Goal: Transaction & Acquisition: Download file/media

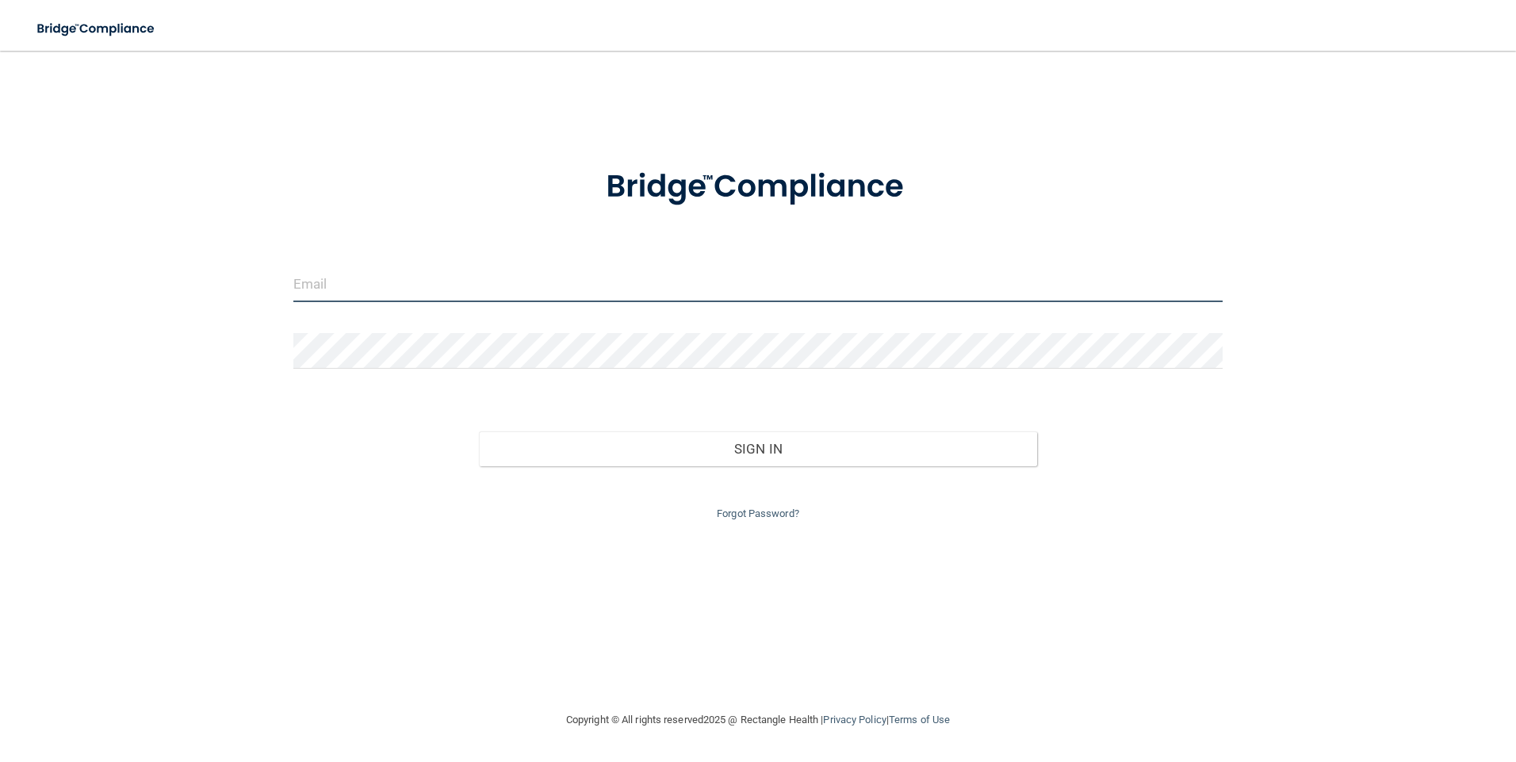
click at [434, 288] on input "email" at bounding box center [758, 284] width 930 height 36
type input "[EMAIL_ADDRESS][DOMAIN_NAME]"
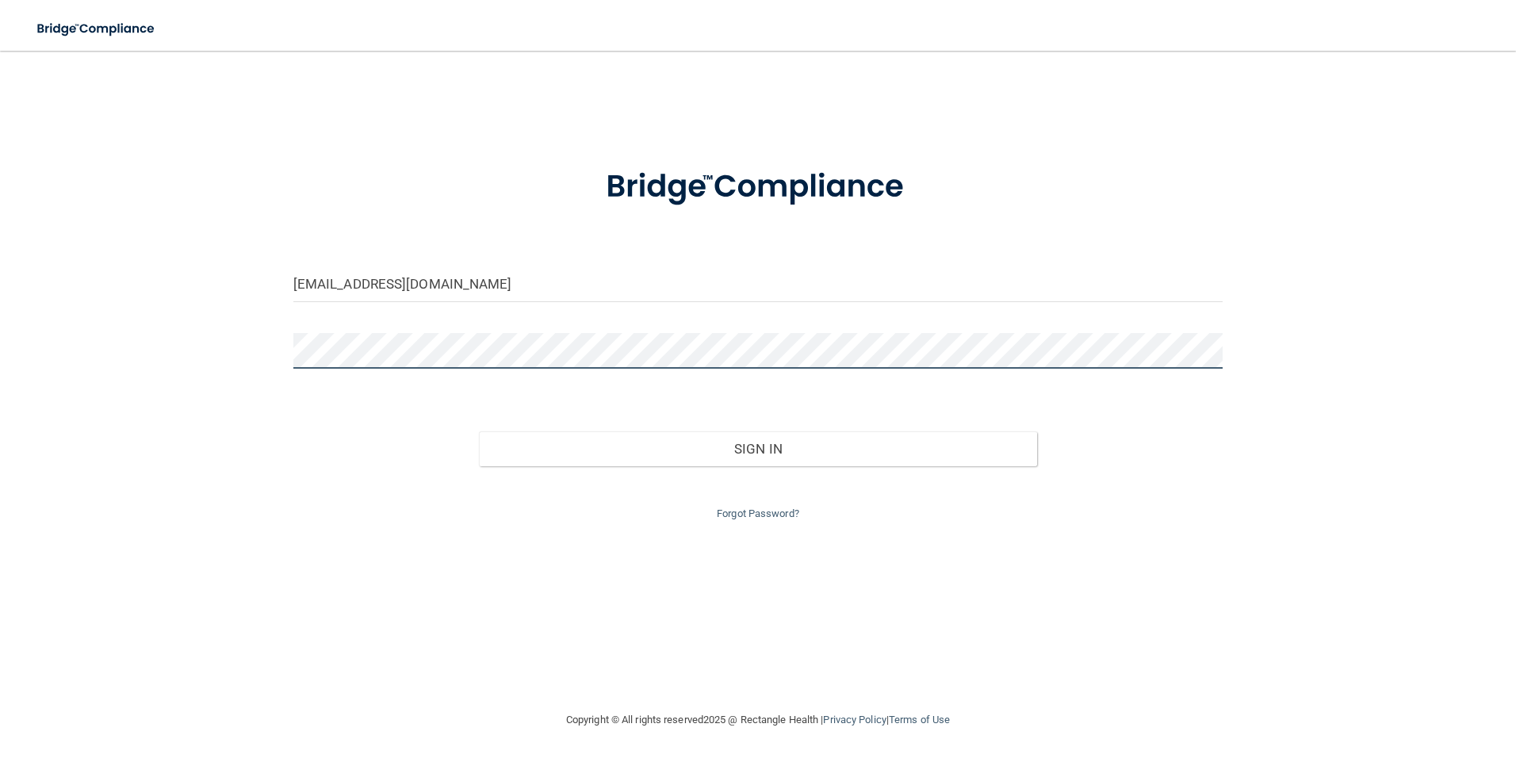
click at [479, 431] on button "Sign In" at bounding box center [758, 448] width 558 height 35
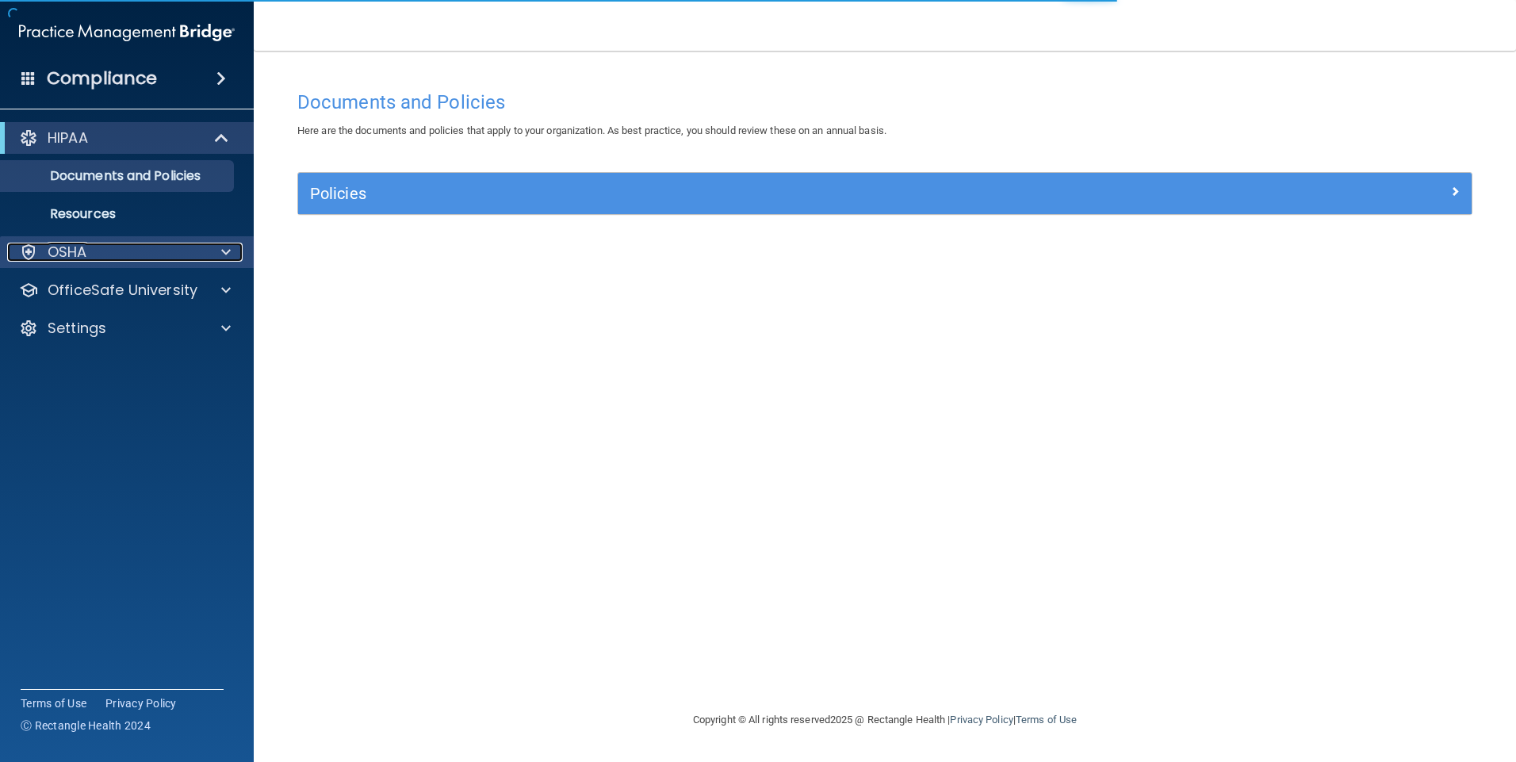
click at [226, 249] on span at bounding box center [226, 252] width 10 height 19
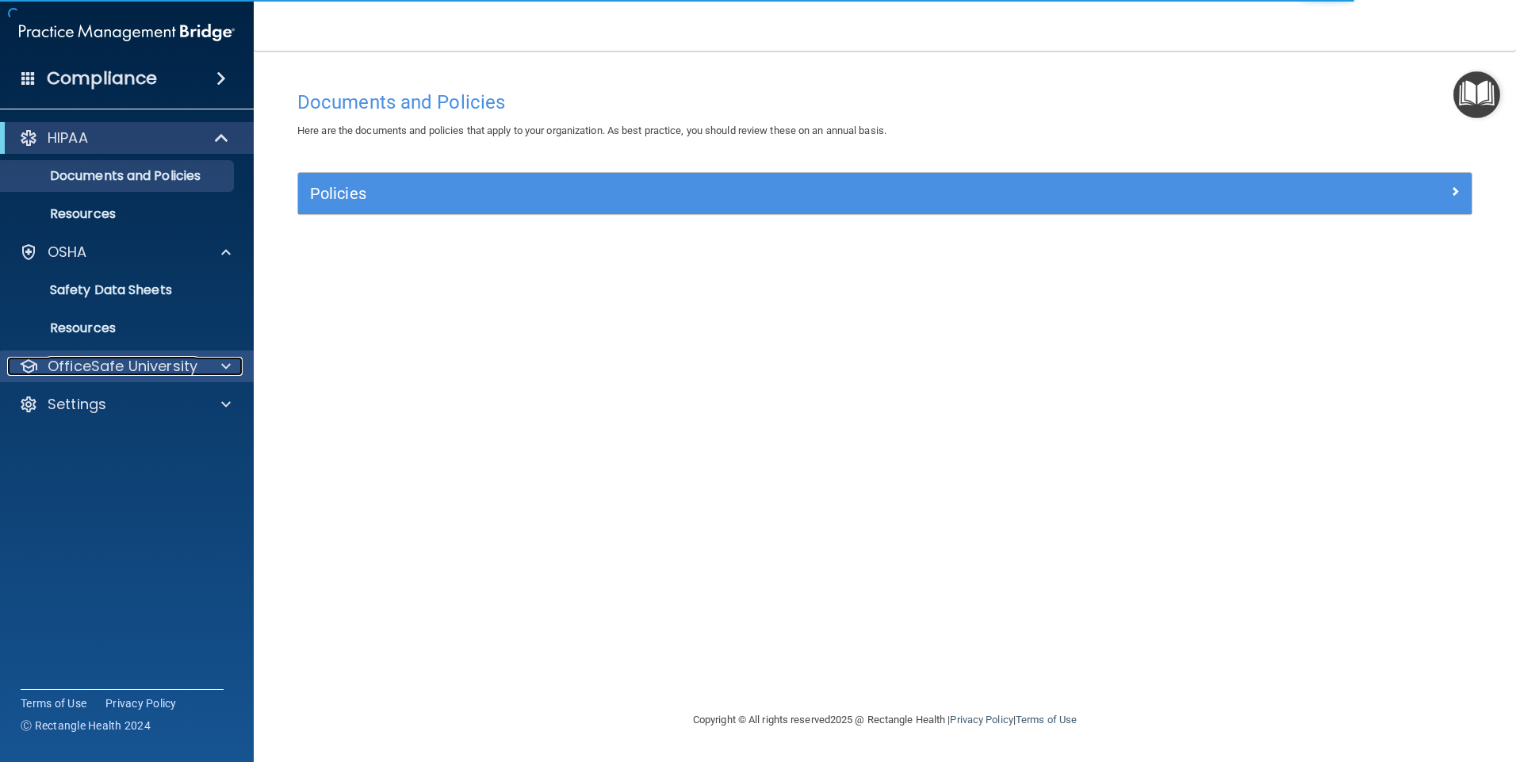
click at [220, 363] on div at bounding box center [224, 366] width 40 height 19
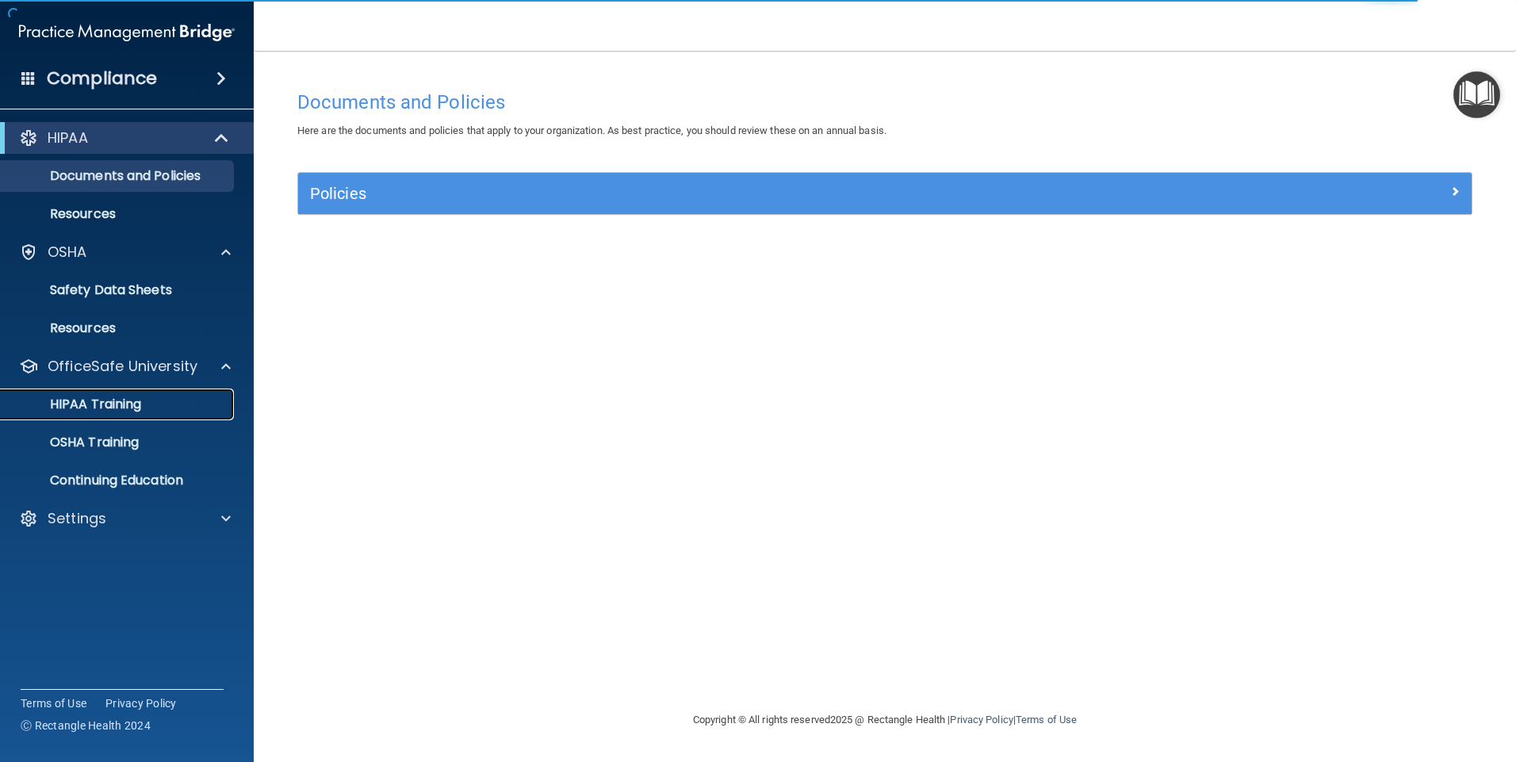
click at [119, 394] on link "HIPAA Training" at bounding box center [109, 405] width 250 height 32
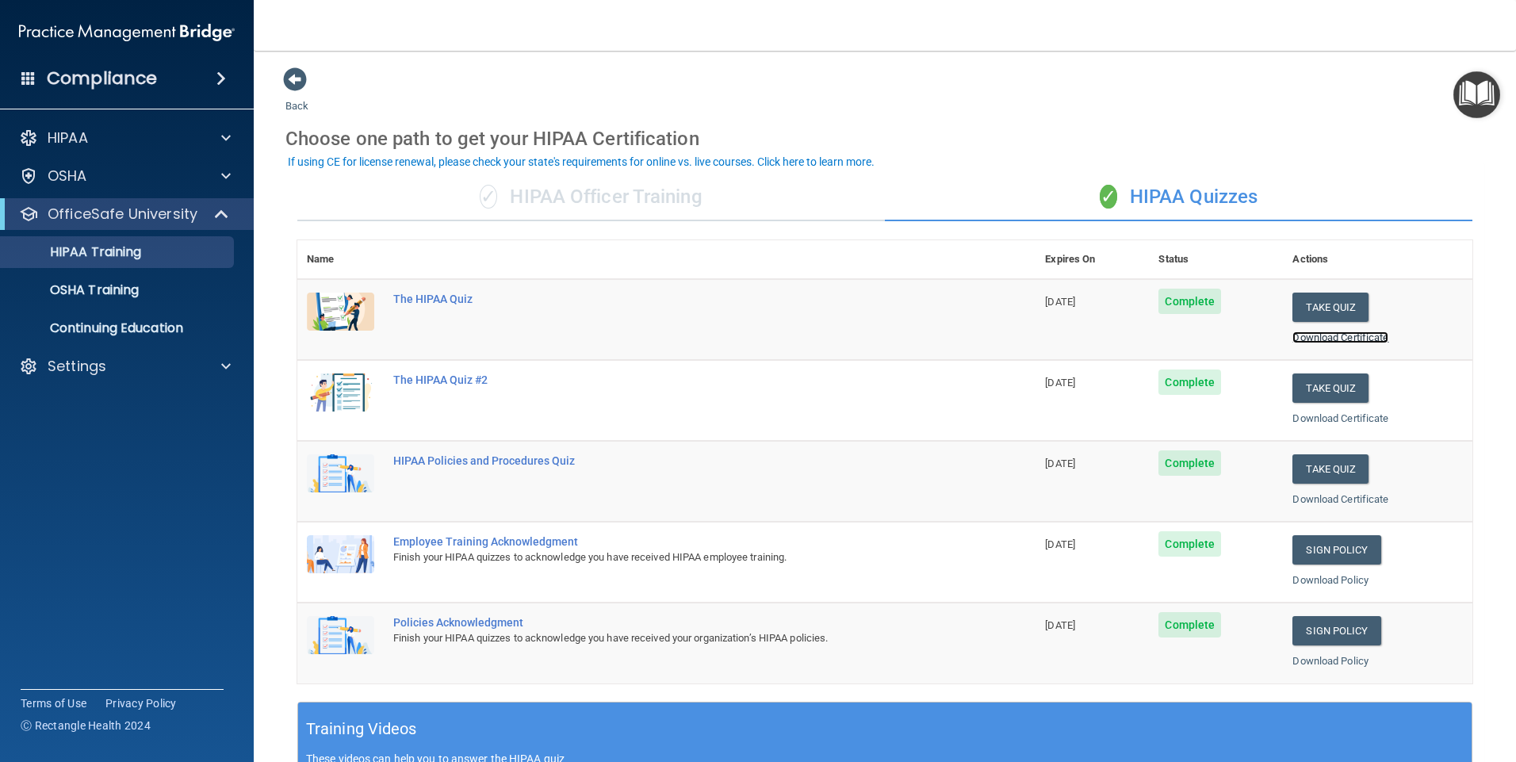
click at [1360, 338] on link "Download Certificate" at bounding box center [1340, 337] width 96 height 12
click at [1360, 419] on link "Download Certificate" at bounding box center [1340, 418] width 96 height 12
click at [1326, 496] on link "Download Certificate" at bounding box center [1340, 499] width 96 height 12
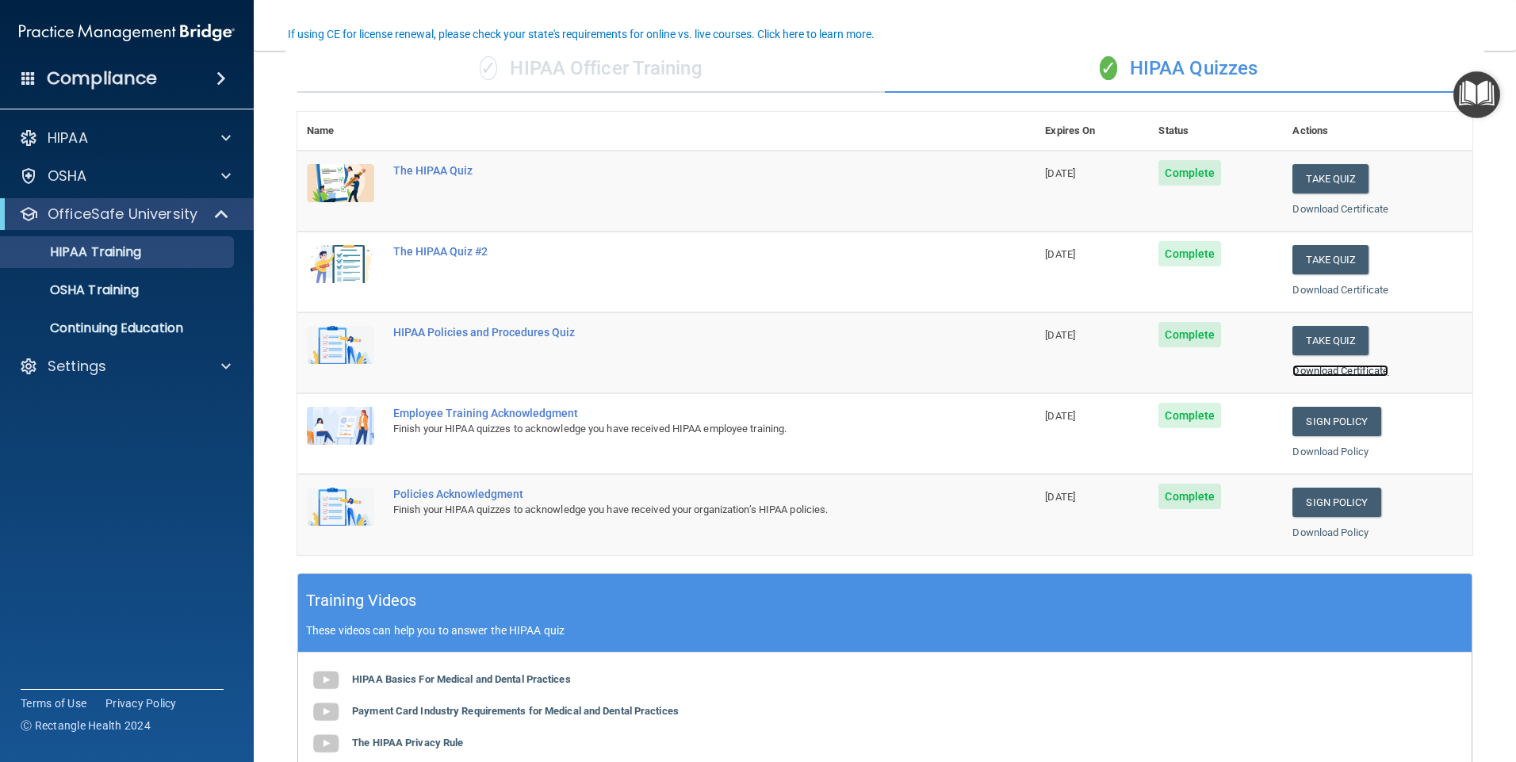
scroll to position [130, 0]
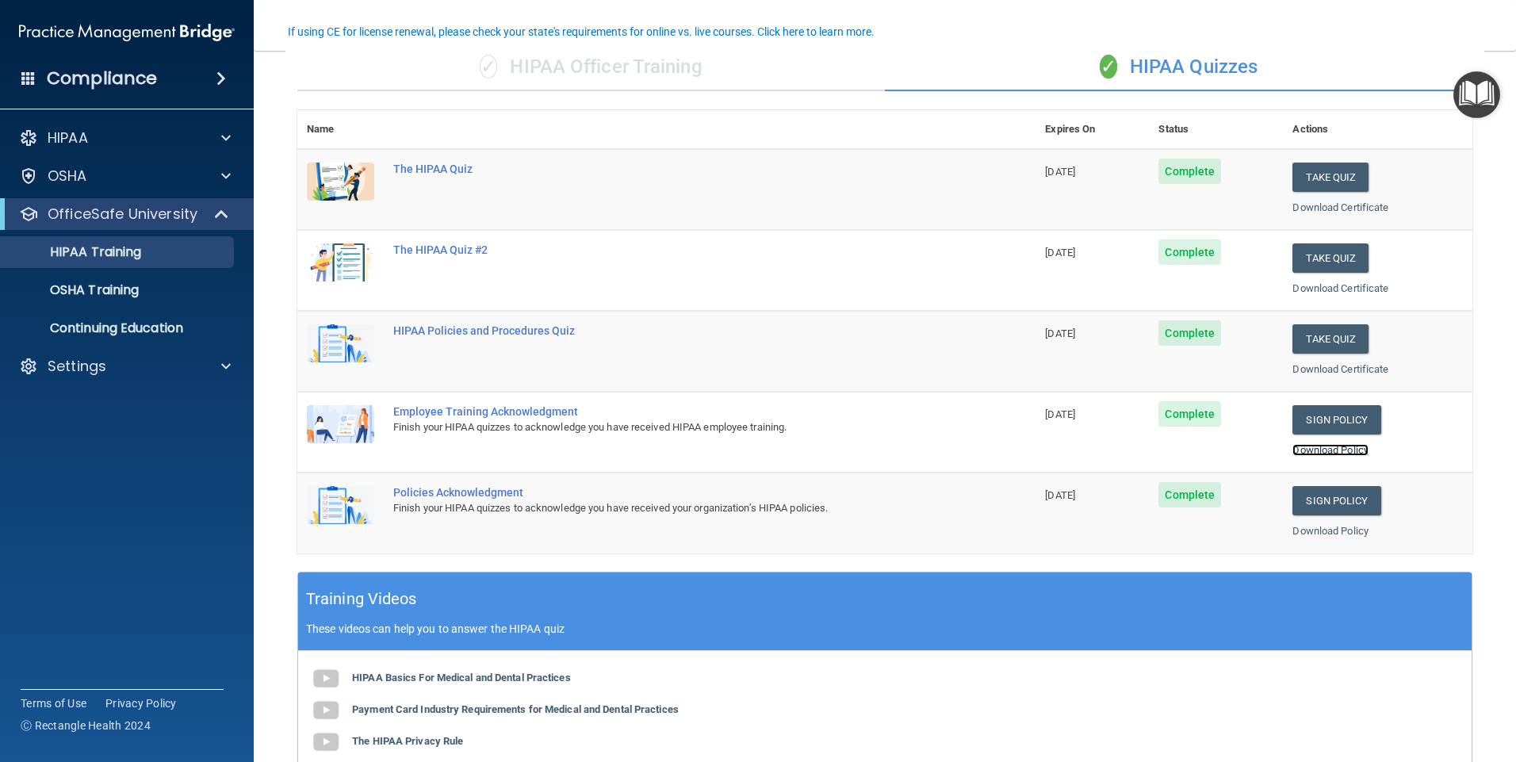
click at [1311, 451] on link "Download Policy" at bounding box center [1330, 450] width 76 height 12
click at [1313, 531] on link "Download Policy" at bounding box center [1330, 531] width 76 height 12
click at [1312, 207] on link "Download Certificate" at bounding box center [1340, 207] width 96 height 12
click at [1345, 285] on link "Download Certificate" at bounding box center [1340, 288] width 96 height 12
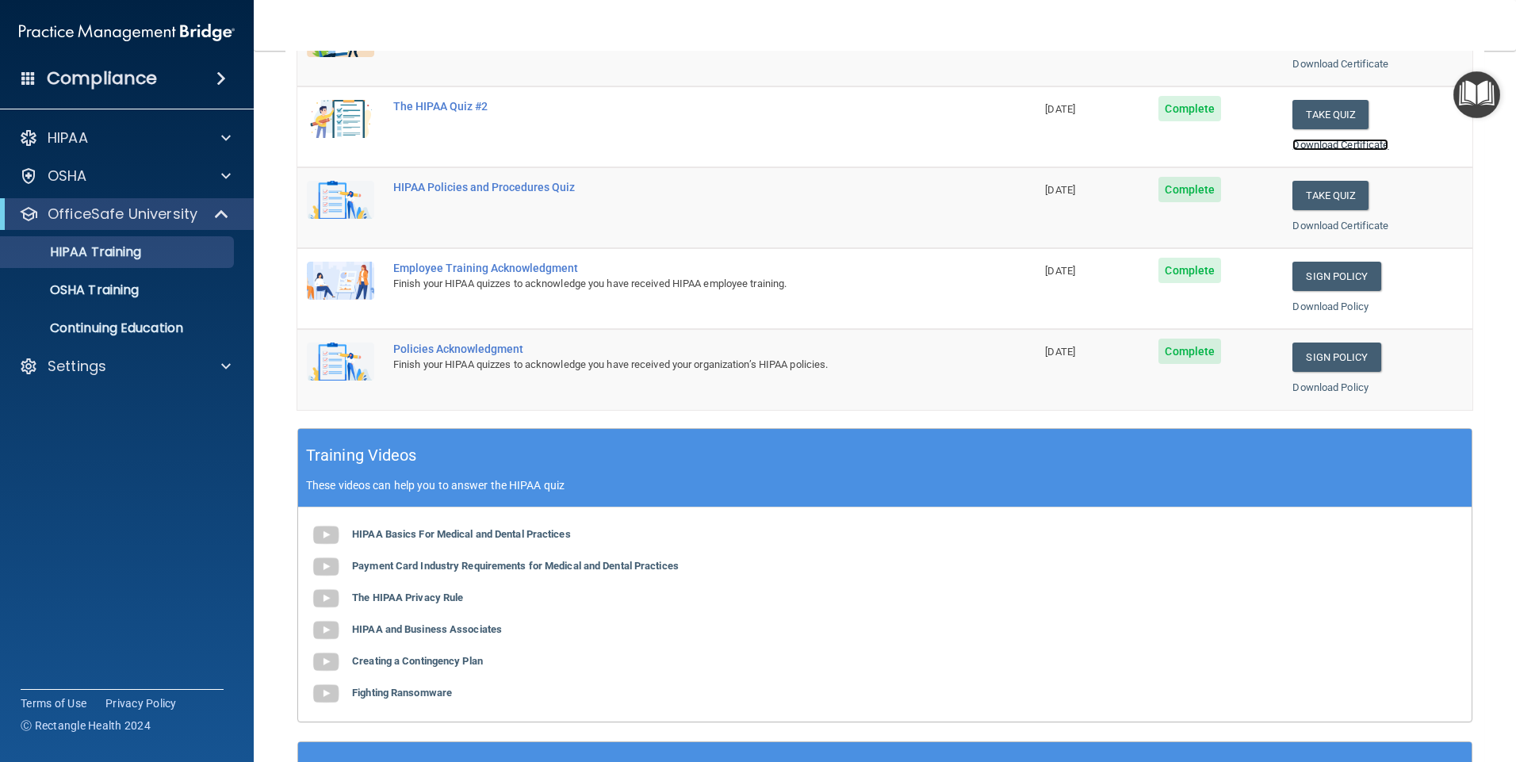
scroll to position [194, 0]
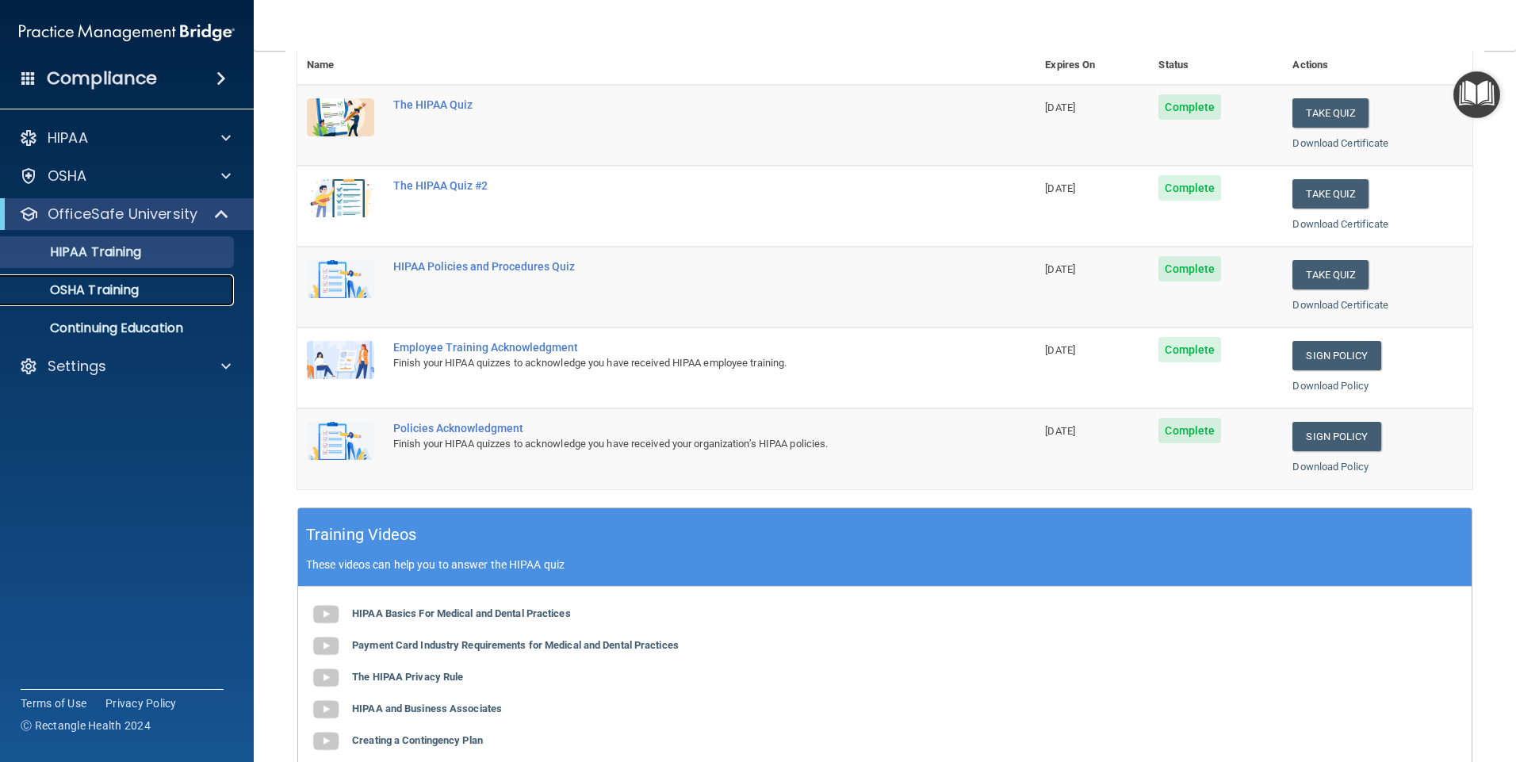
click at [108, 284] on p "OSHA Training" at bounding box center [74, 290] width 128 height 16
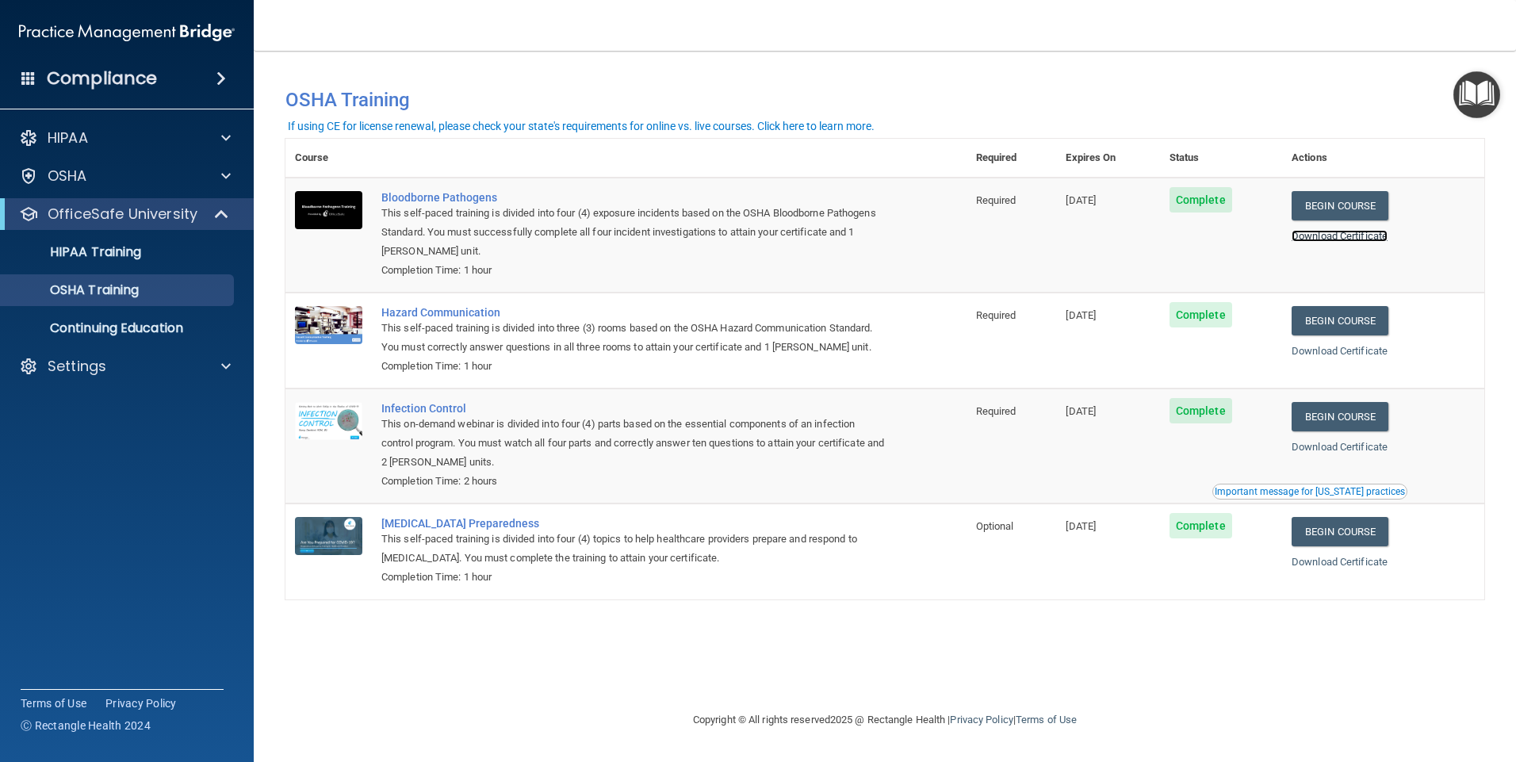
click at [1349, 234] on link "Download Certificate" at bounding box center [1340, 236] width 96 height 12
click at [1353, 354] on link "Download Certificate" at bounding box center [1340, 351] width 96 height 12
click at [1366, 450] on link "Download Certificate" at bounding box center [1340, 447] width 96 height 12
click at [1348, 565] on link "Download Certificate" at bounding box center [1340, 562] width 96 height 12
